Goal: Information Seeking & Learning: Learn about a topic

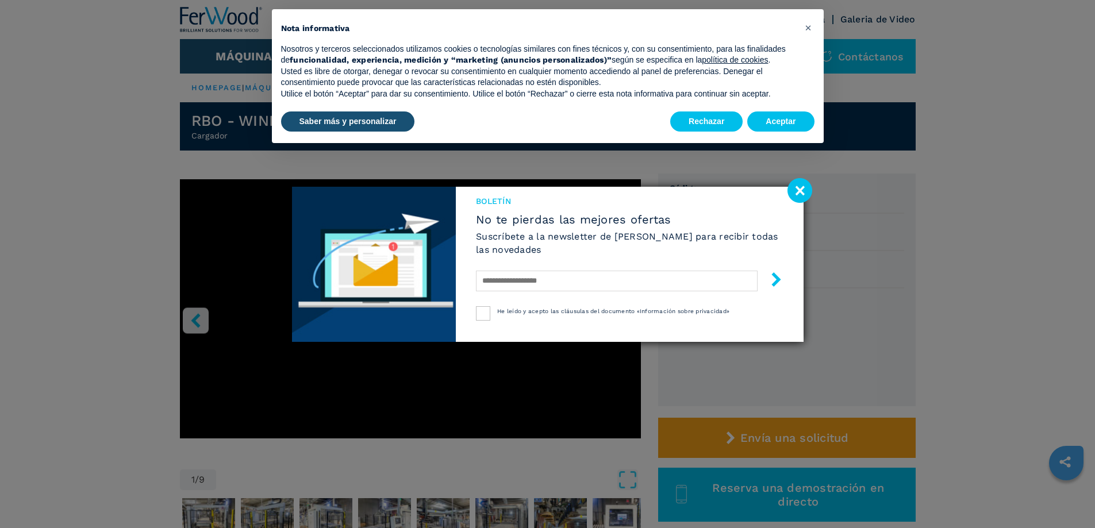
click at [795, 191] on image at bounding box center [800, 190] width 25 height 25
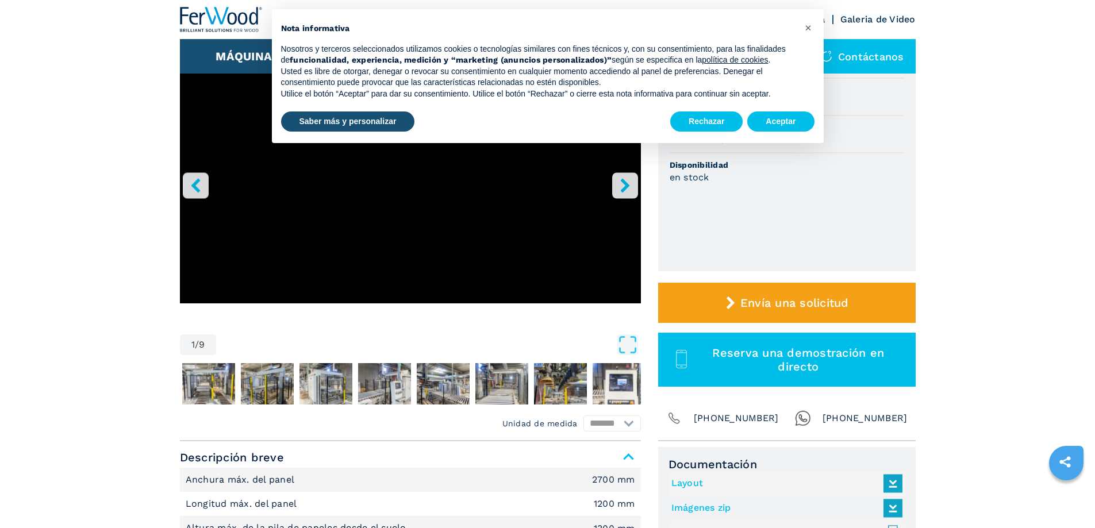
scroll to position [115, 0]
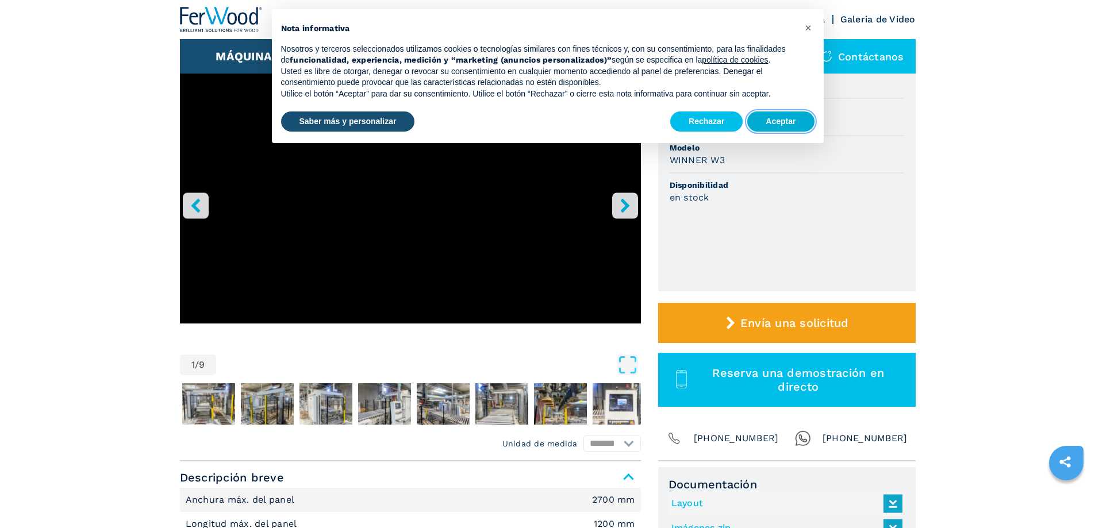
click at [777, 120] on button "Aceptar" at bounding box center [780, 122] width 67 height 21
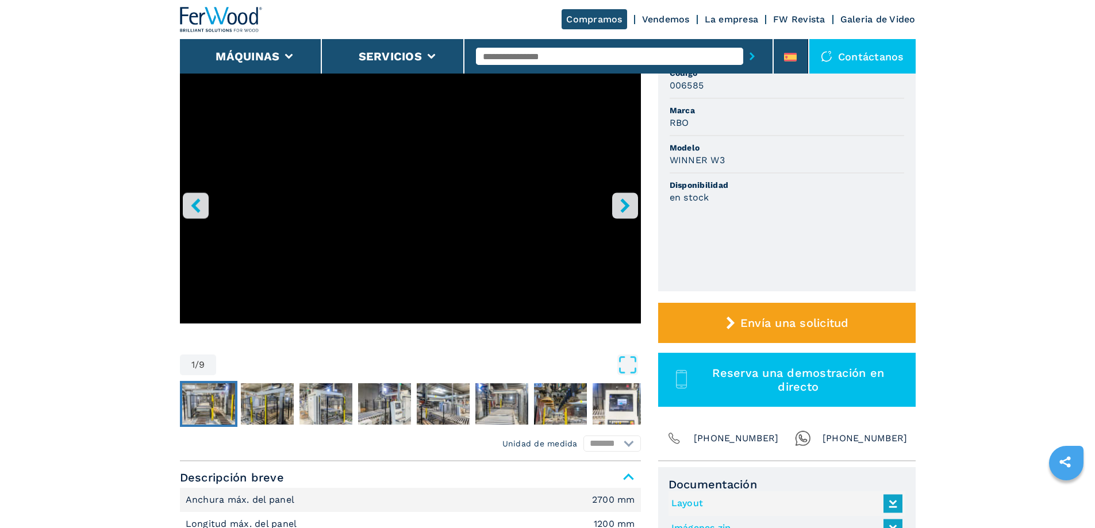
click at [210, 411] on img "Go to Slide 2" at bounding box center [208, 403] width 53 height 41
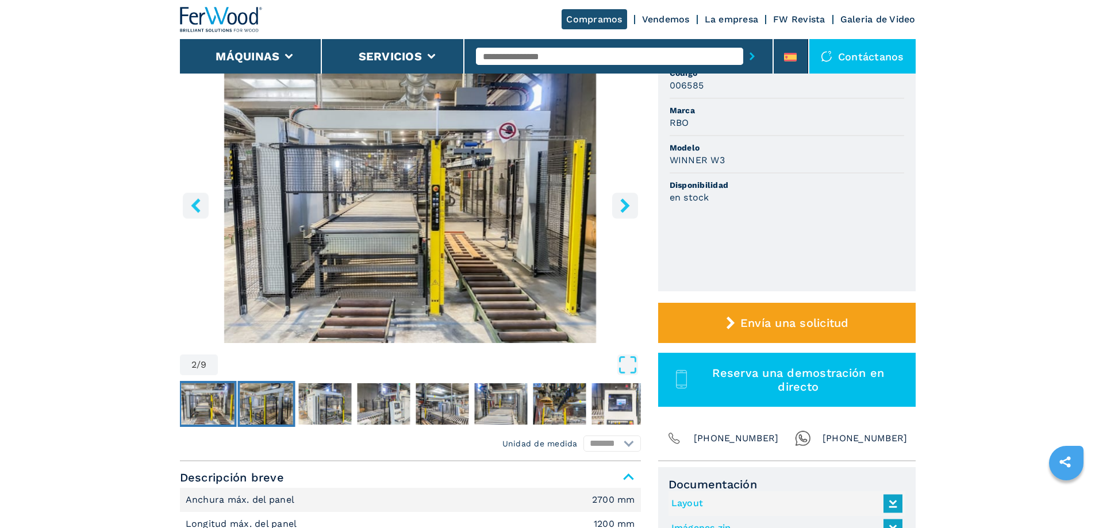
click at [273, 397] on img "Go to Slide 3" at bounding box center [266, 403] width 53 height 41
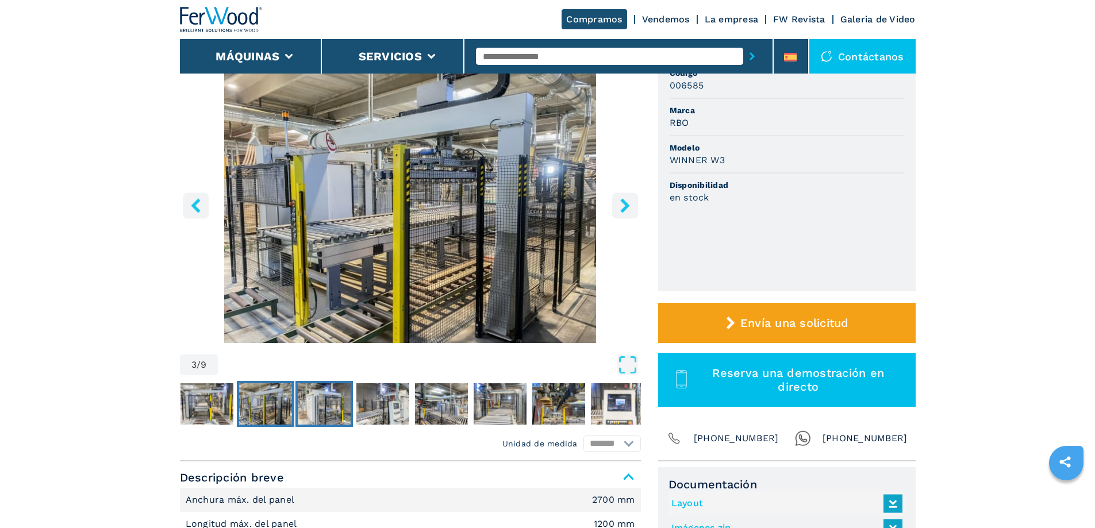
click at [325, 400] on img "Go to Slide 4" at bounding box center [324, 403] width 53 height 41
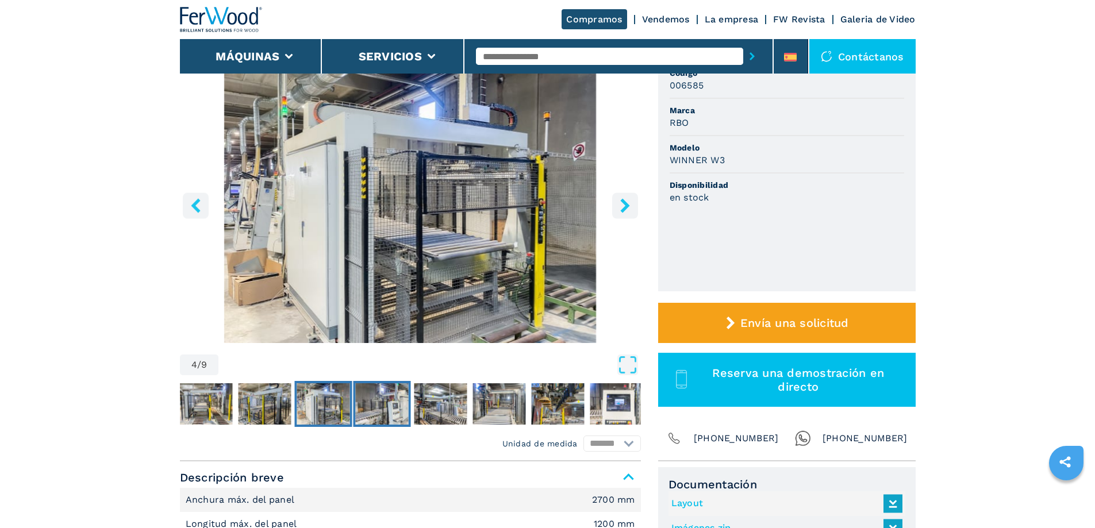
click at [362, 405] on img "Go to Slide 5" at bounding box center [381, 403] width 53 height 41
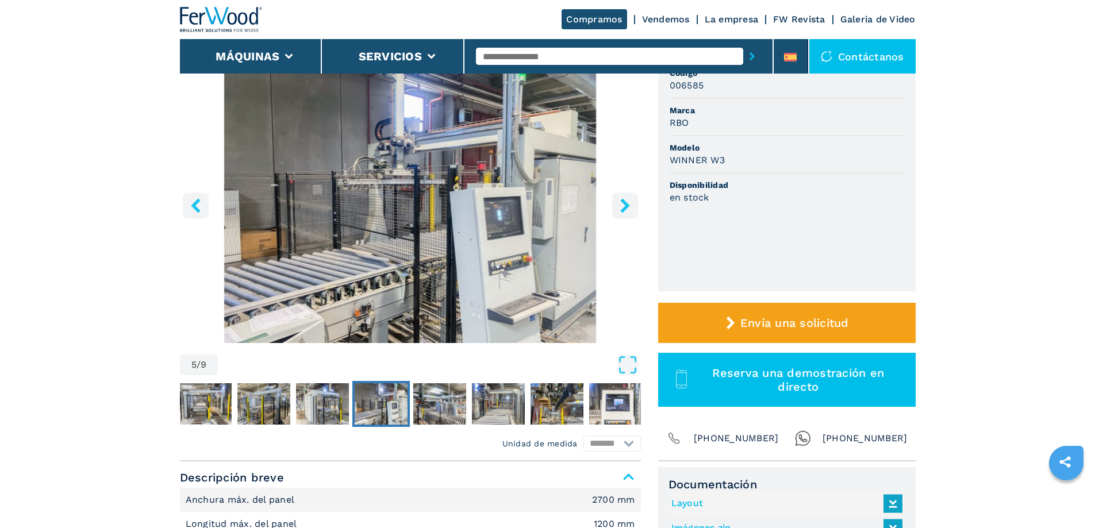
click at [628, 208] on icon "right-button" at bounding box center [625, 205] width 14 height 14
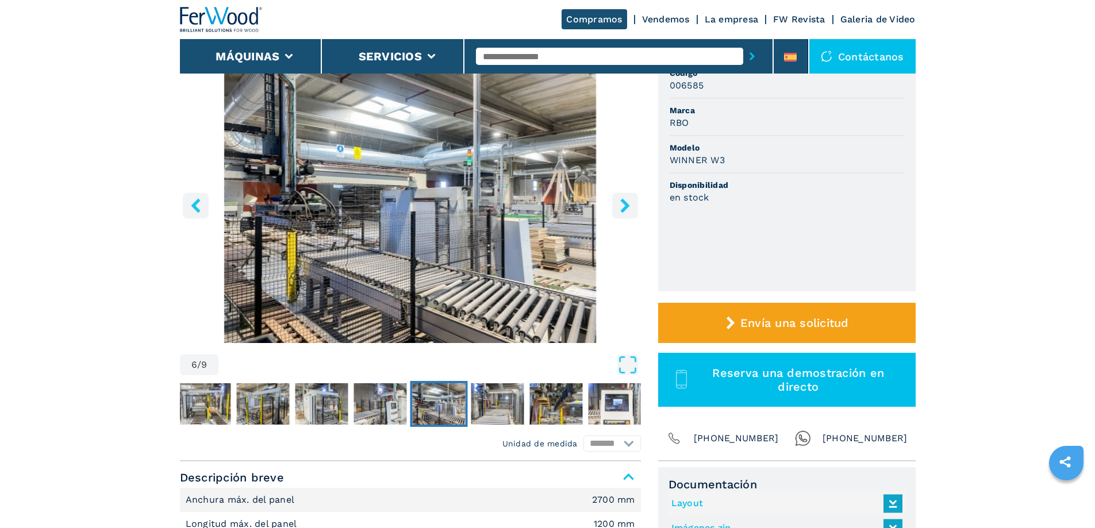
click at [628, 208] on icon "right-button" at bounding box center [625, 205] width 14 height 14
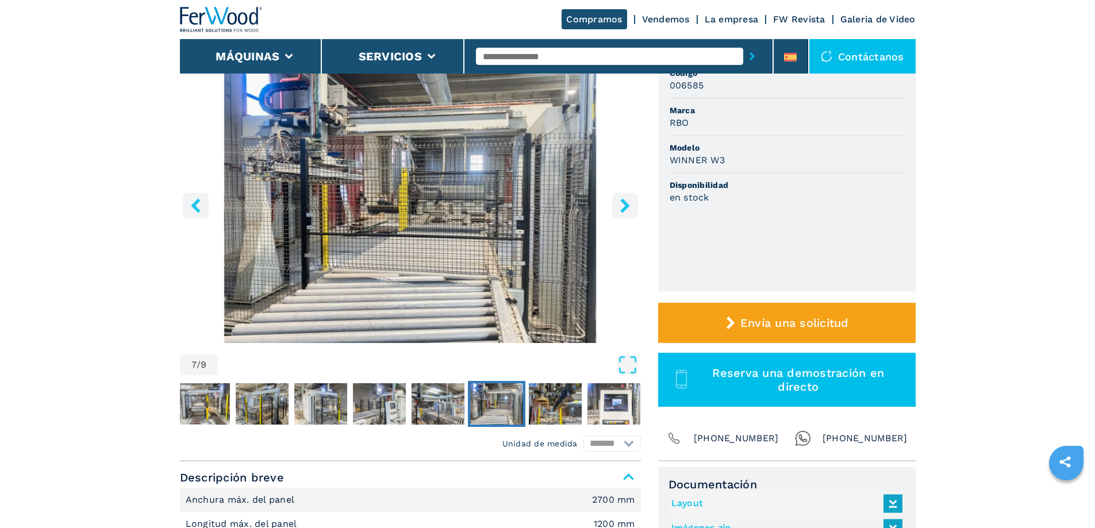
click at [628, 208] on icon "right-button" at bounding box center [625, 205] width 14 height 14
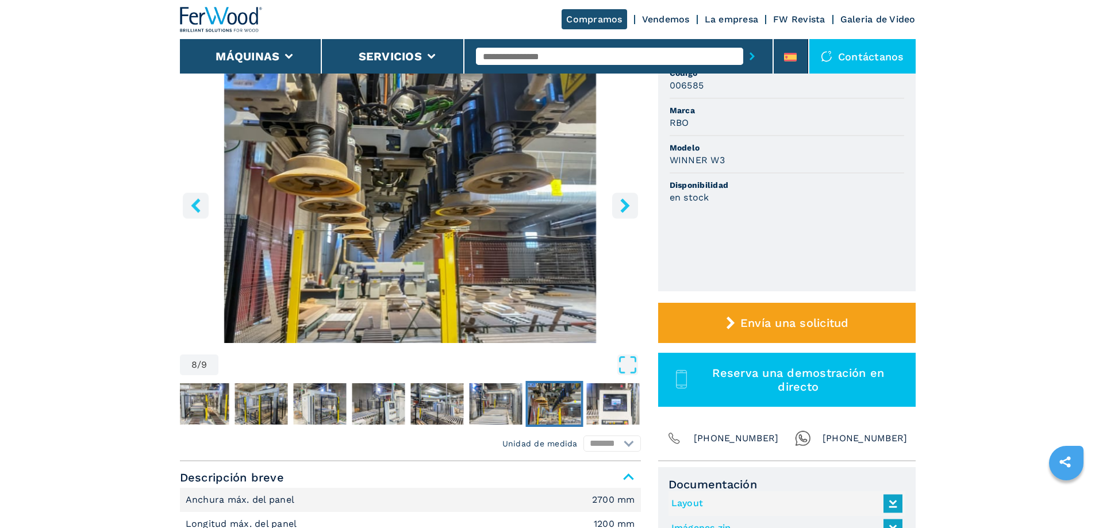
click at [628, 208] on icon "right-button" at bounding box center [625, 205] width 14 height 14
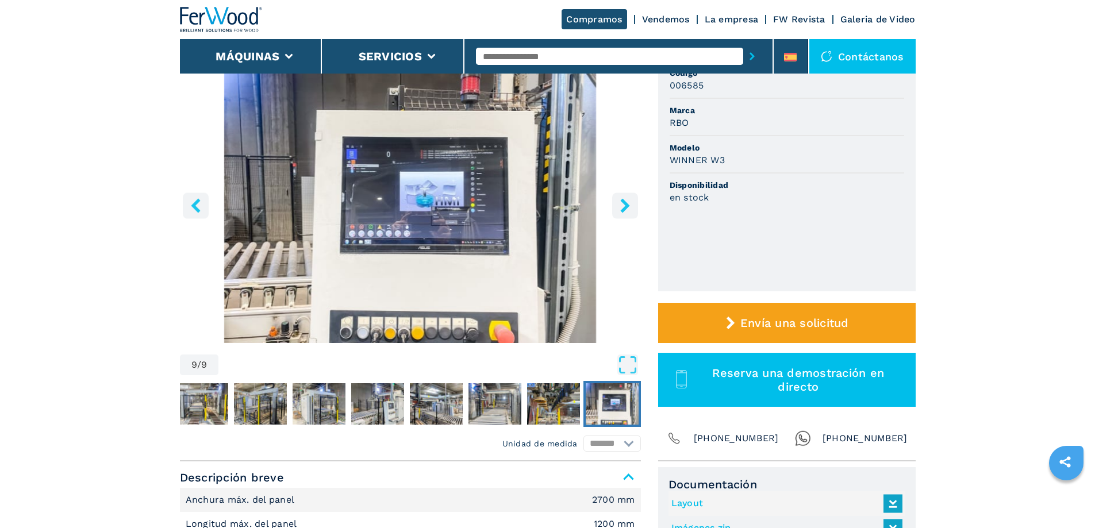
click at [628, 208] on icon "right-button" at bounding box center [625, 205] width 14 height 14
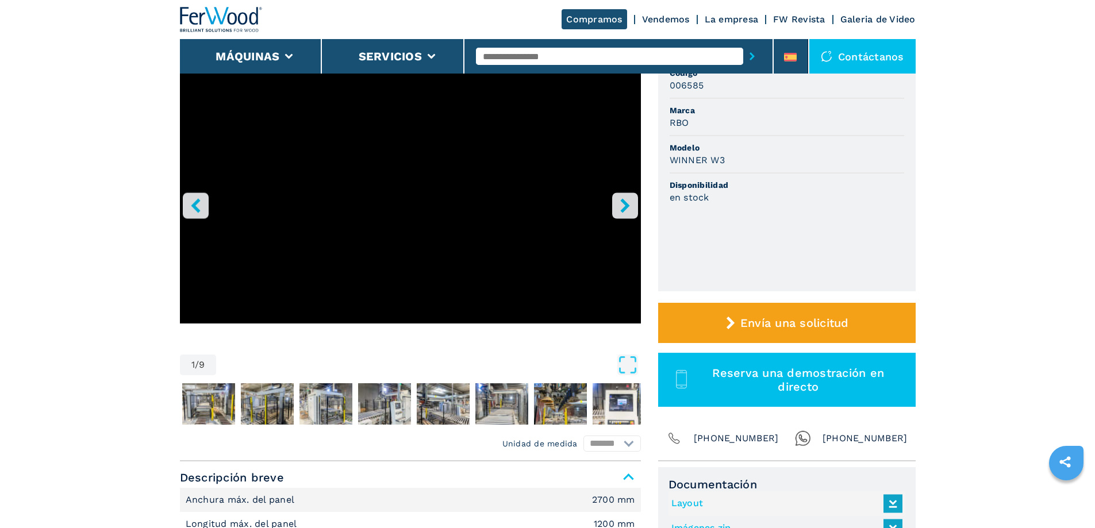
click at [628, 208] on icon "right-button" at bounding box center [625, 205] width 14 height 14
